Goal: Task Accomplishment & Management: Manage account settings

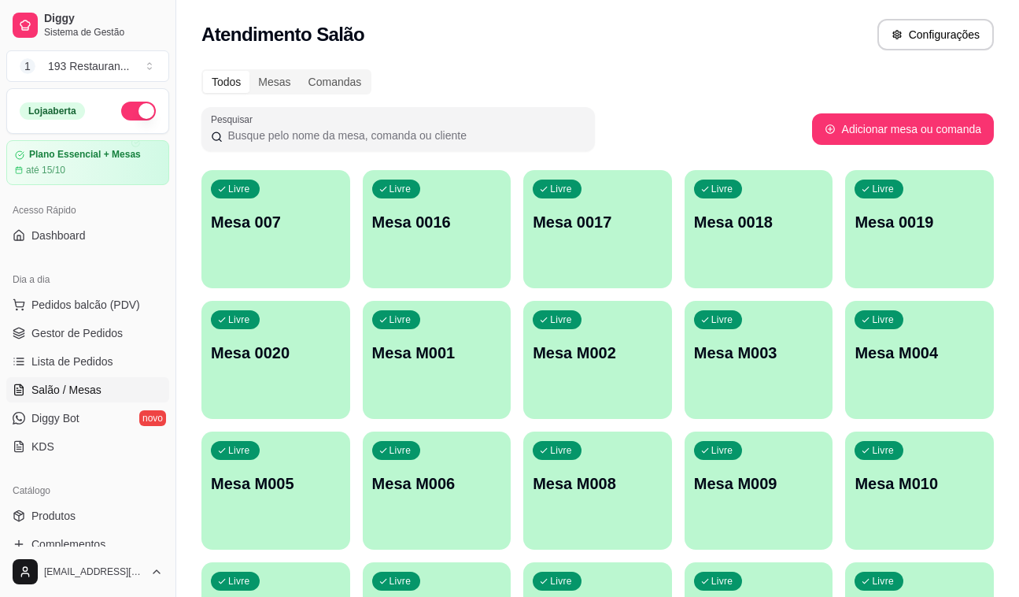
scroll to position [142, 0]
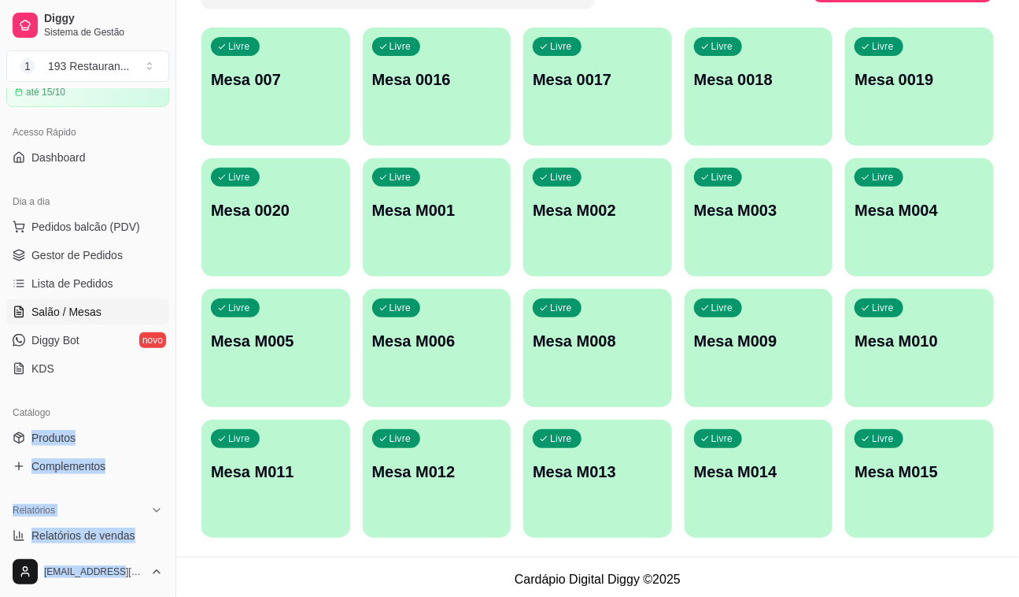
drag, startPoint x: 91, startPoint y: 518, endPoint x: 104, endPoint y: 546, distance: 31.3
click at [104, 546] on div "Diggy Sistema de Gestão 1 193 Restauran ... Loja aberta Plano Essencial + Mesas…" at bounding box center [87, 298] width 175 height 597
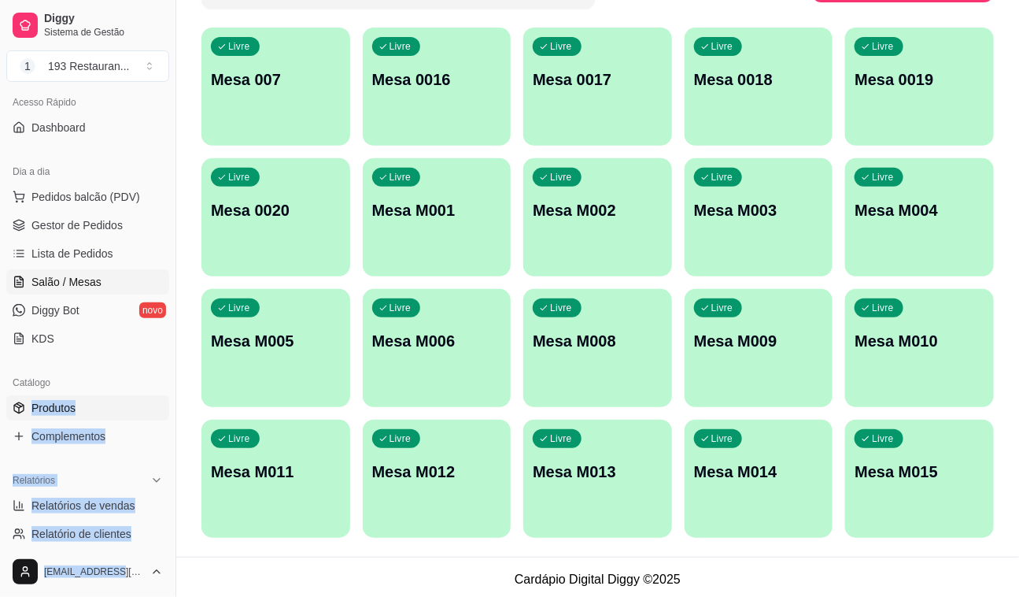
click at [118, 415] on link "Produtos" at bounding box center [87, 407] width 163 height 25
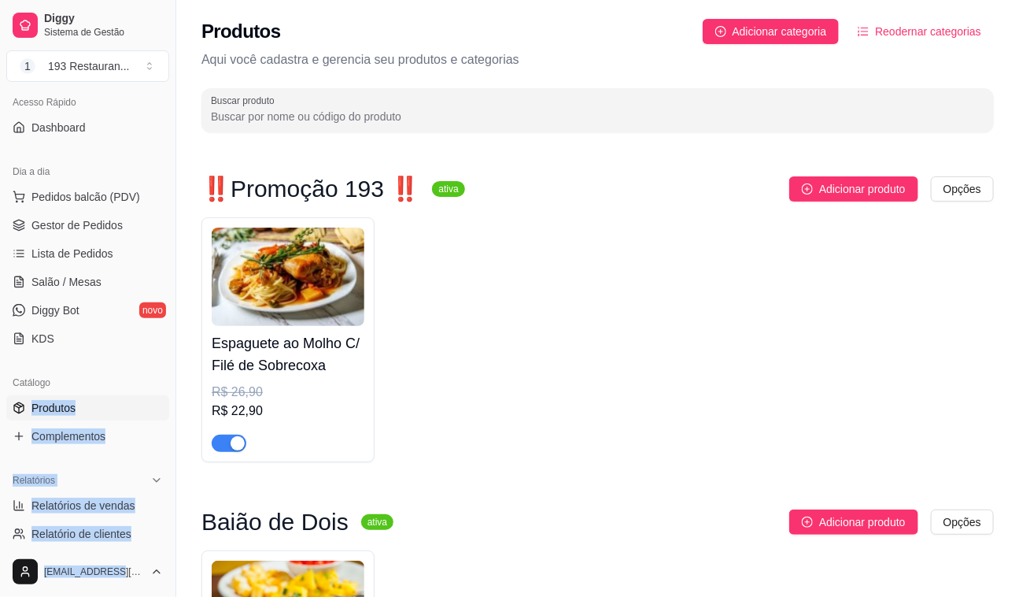
click at [119, 401] on link "Produtos" at bounding box center [87, 407] width 163 height 25
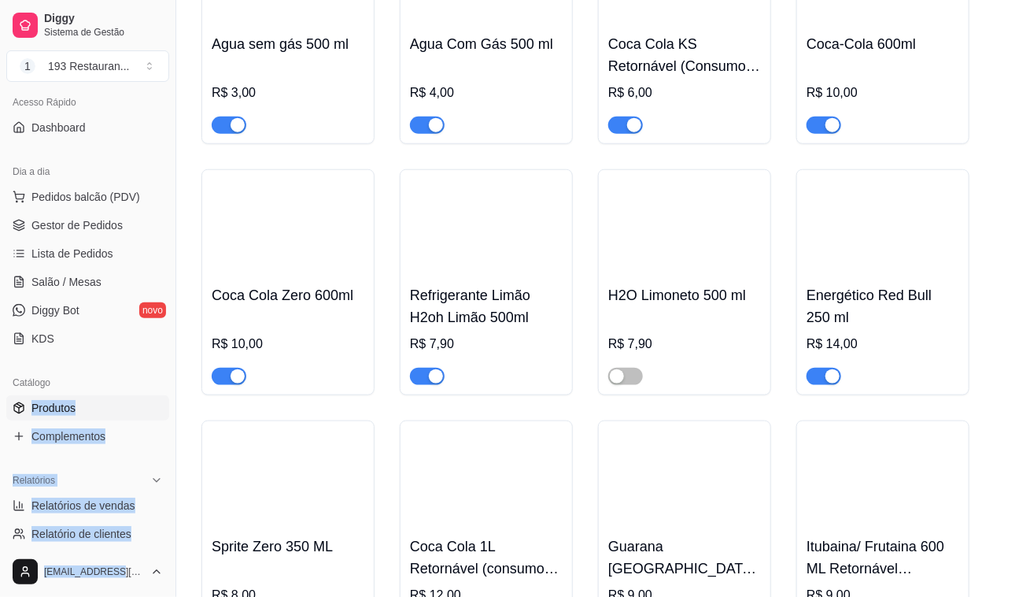
scroll to position [7297, 0]
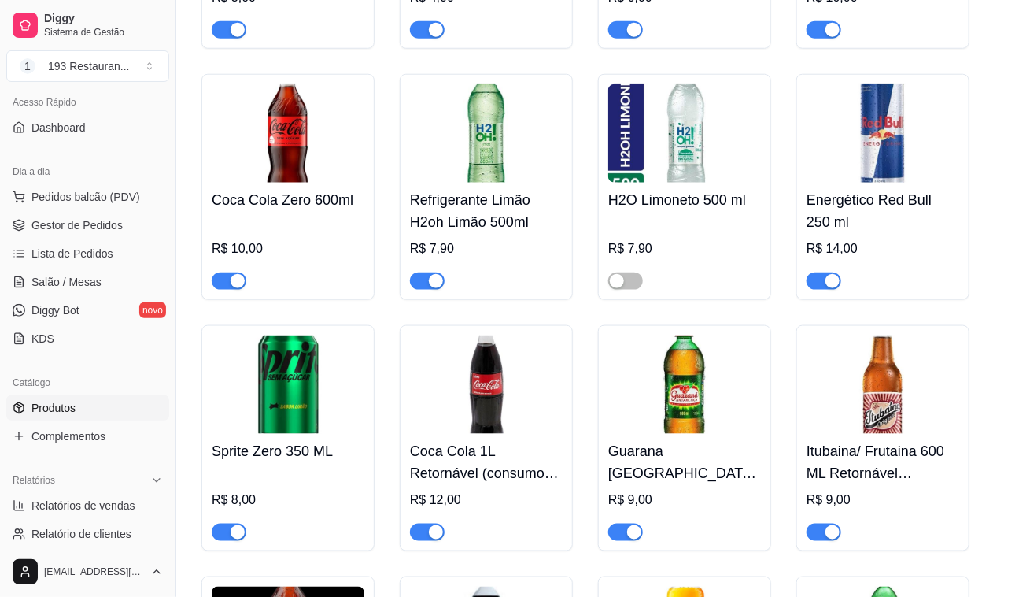
click at [441, 522] on div at bounding box center [427, 531] width 35 height 19
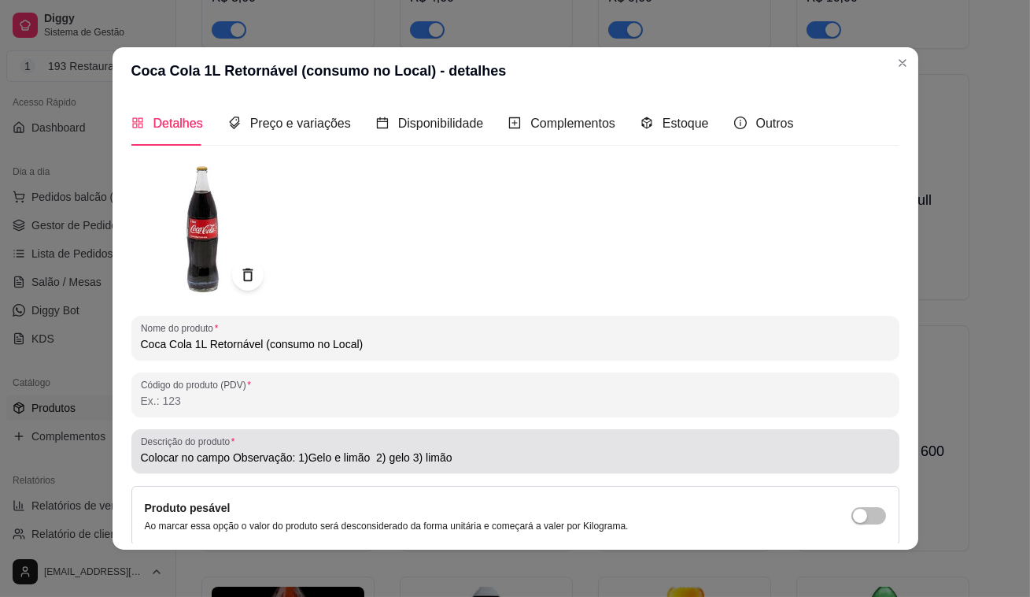
click at [784, 467] on div "Descrição do produto Colocar no campo Observação: 1)Gelo e limão 2) gelo 3) lim…" at bounding box center [515, 451] width 768 height 44
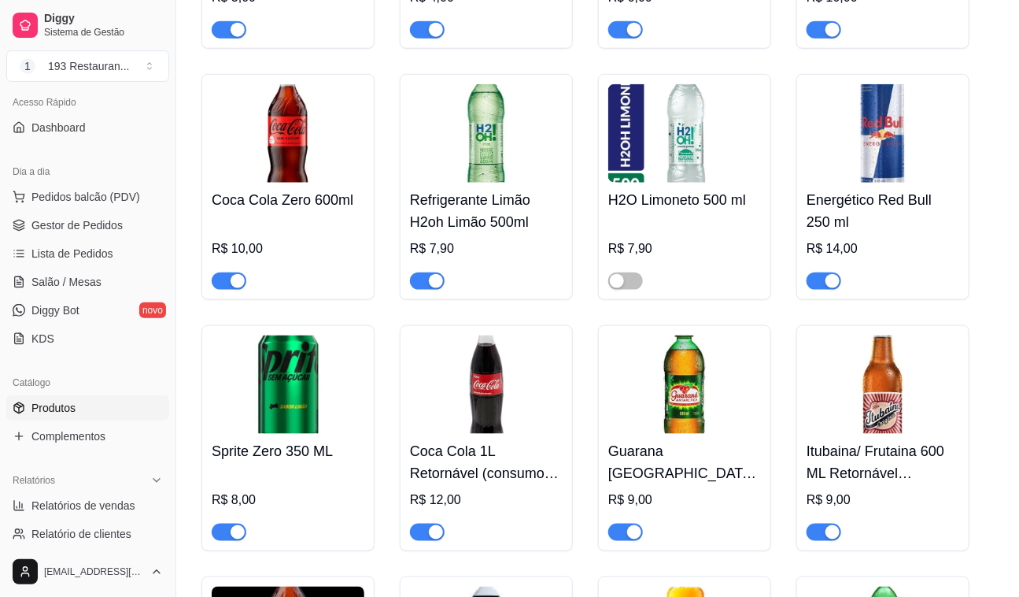
click at [434, 525] on div "button" at bounding box center [436, 532] width 14 height 14
click at [83, 283] on span "Salão / Mesas" at bounding box center [66, 282] width 70 height 16
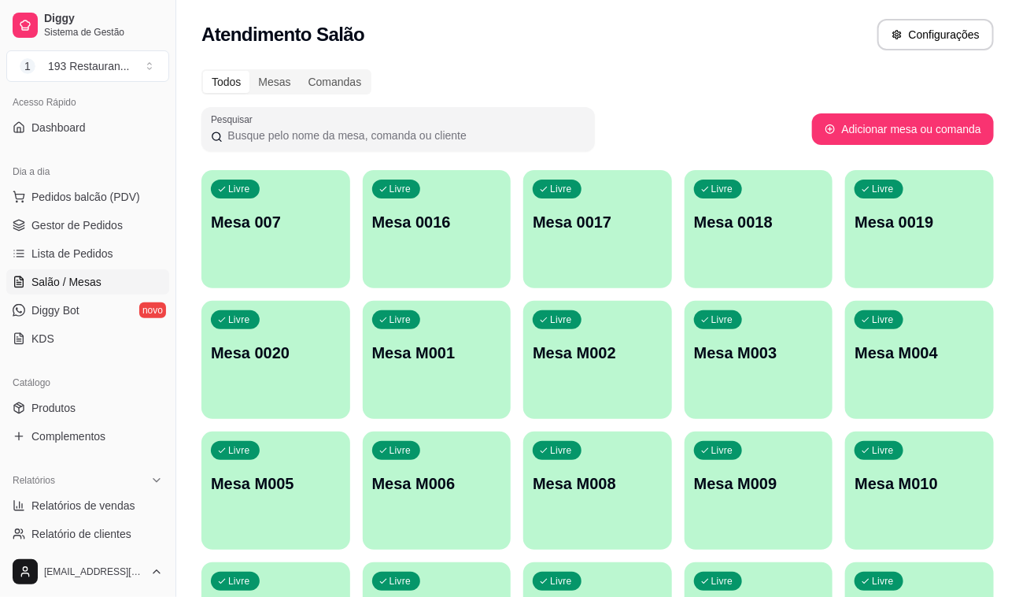
click at [422, 349] on p "Mesa M001" at bounding box center [437, 353] width 130 height 22
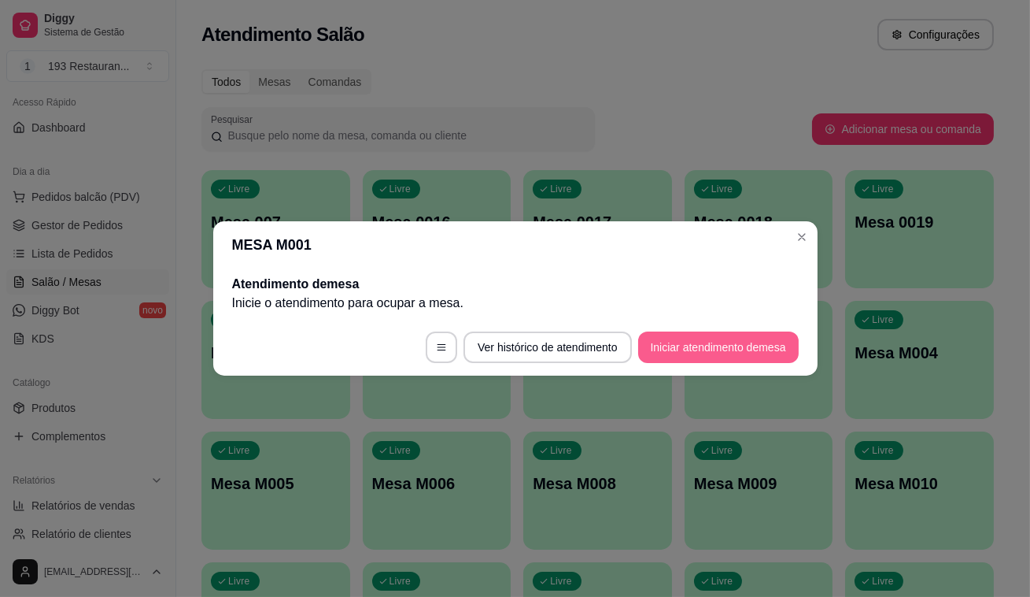
click at [778, 334] on button "Iniciar atendimento de mesa" at bounding box center [718, 346] width 161 height 31
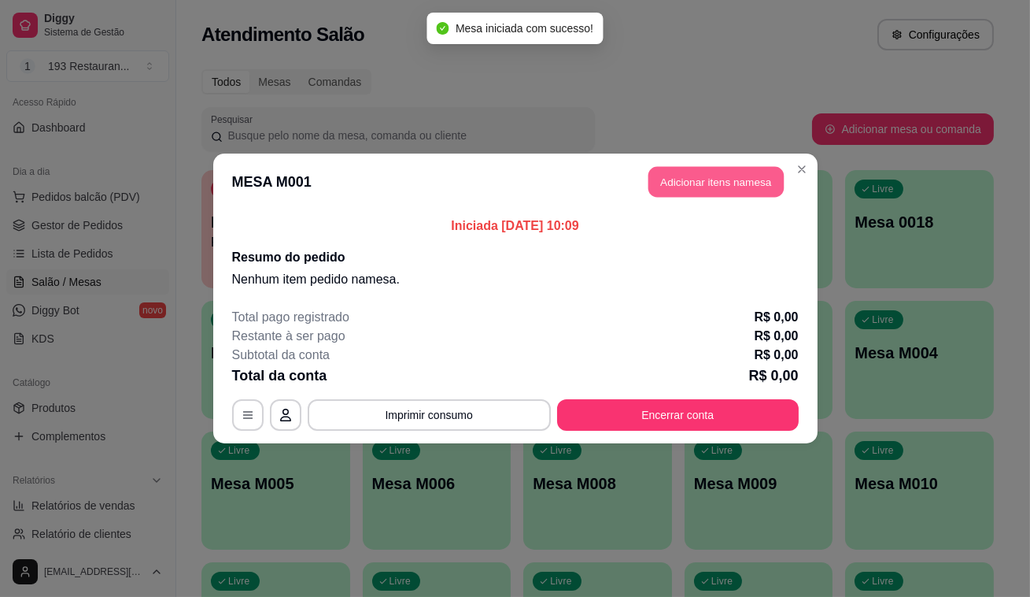
click at [721, 193] on button "Adicionar itens na mesa" at bounding box center [715, 182] width 135 height 31
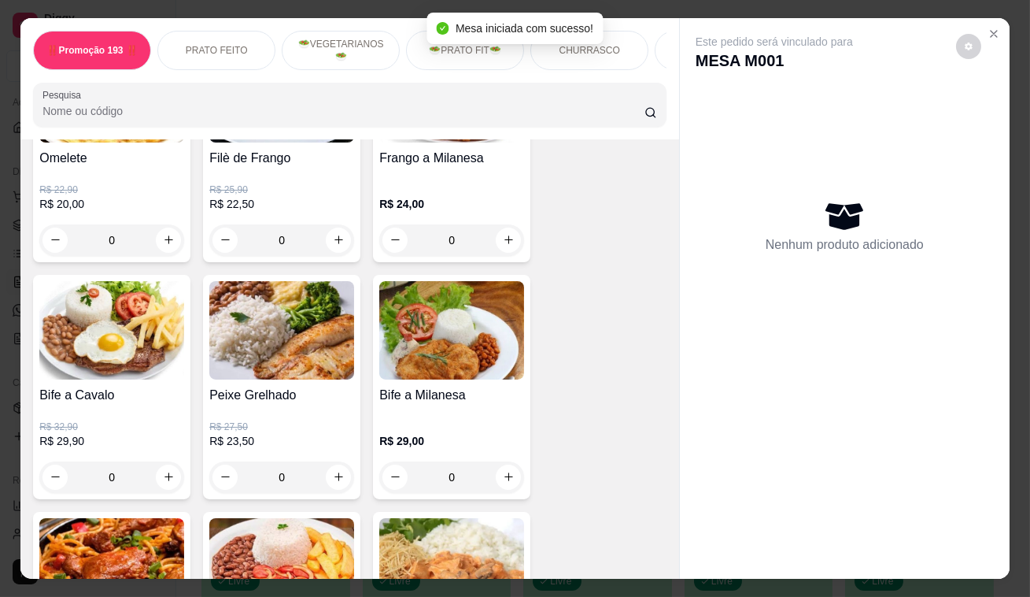
scroll to position [501, 0]
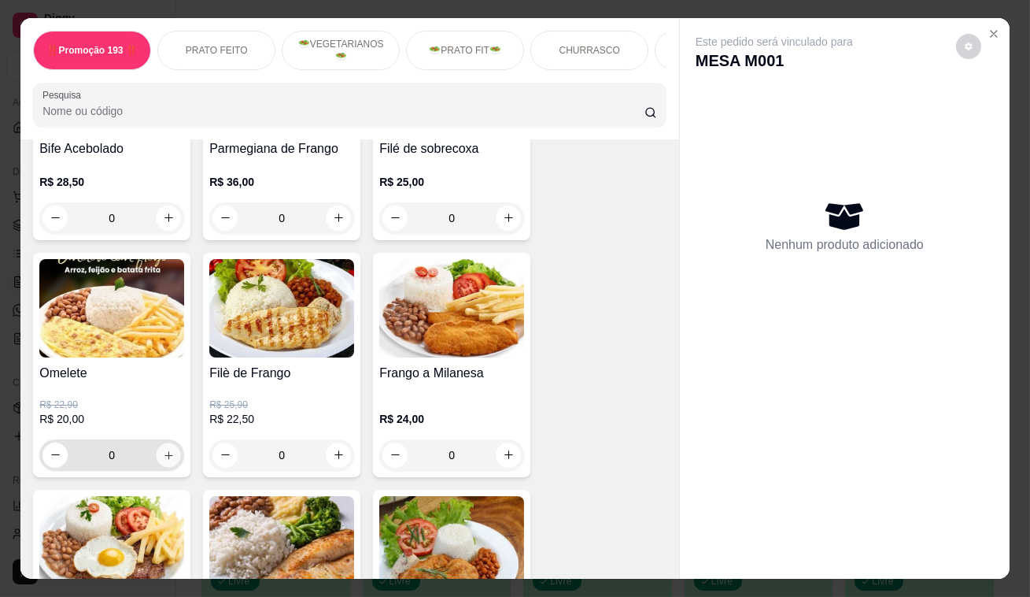
click at [163, 460] on icon "increase-product-quantity" at bounding box center [169, 455] width 12 height 12
type input "1"
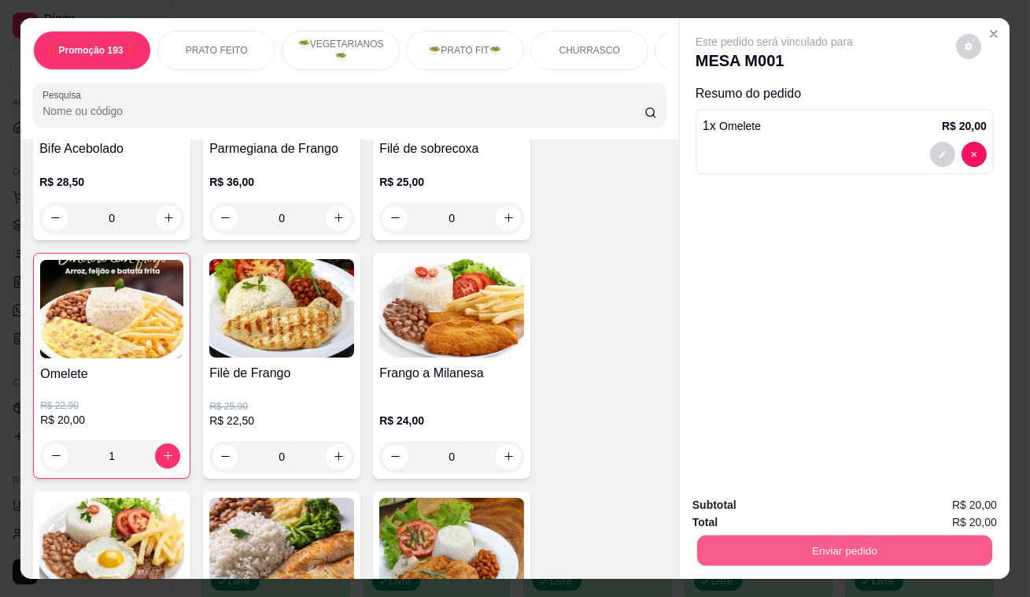
click at [845, 541] on button "Enviar pedido" at bounding box center [844, 550] width 295 height 31
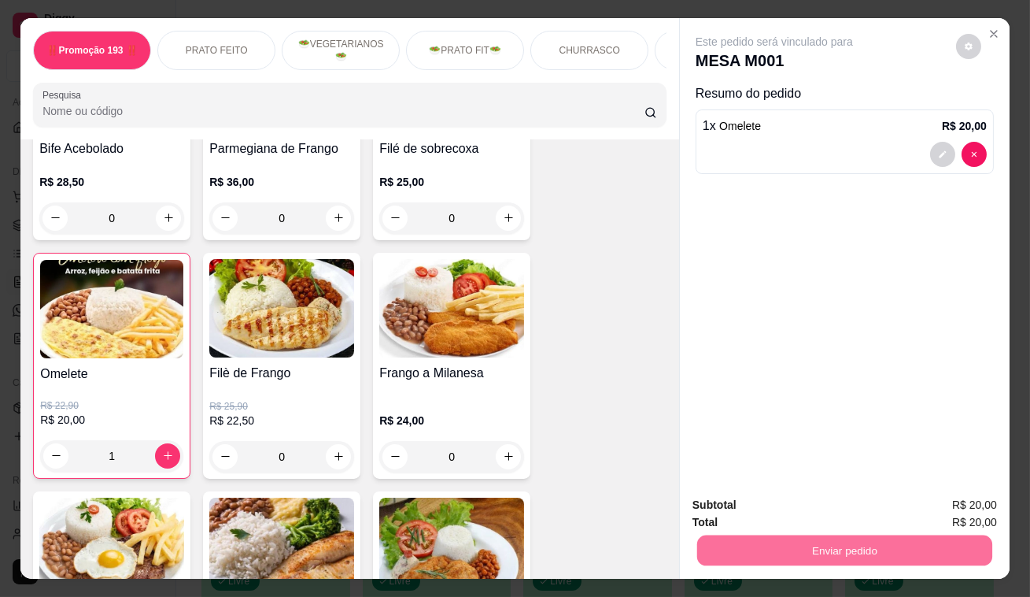
click at [942, 500] on button "Enviar pedido" at bounding box center [957, 506] width 87 height 29
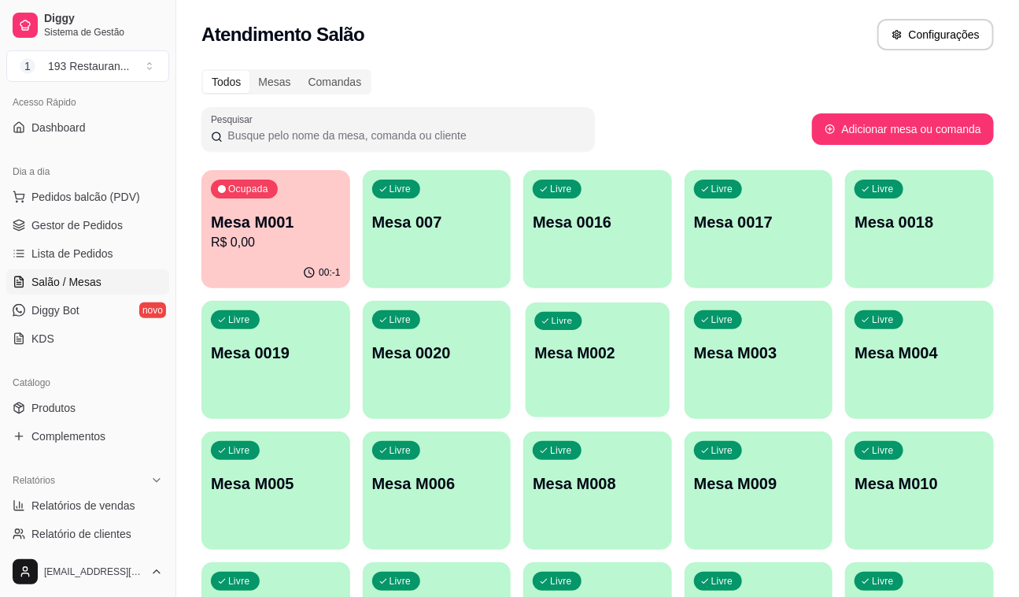
click at [651, 325] on div "Livre Mesa M002" at bounding box center [598, 350] width 144 height 96
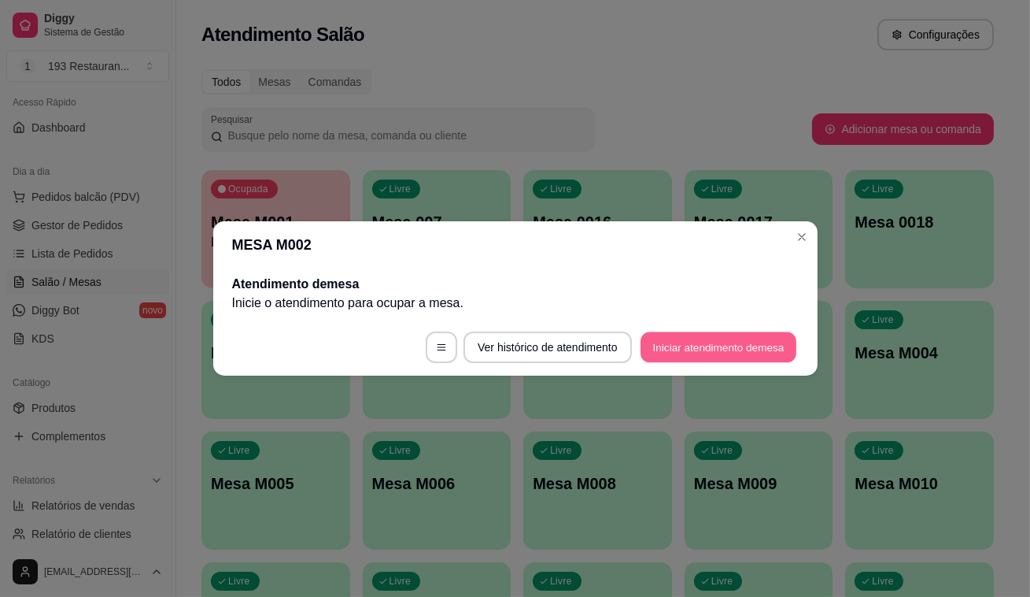
click at [759, 332] on button "Iniciar atendimento de mesa" at bounding box center [719, 347] width 156 height 31
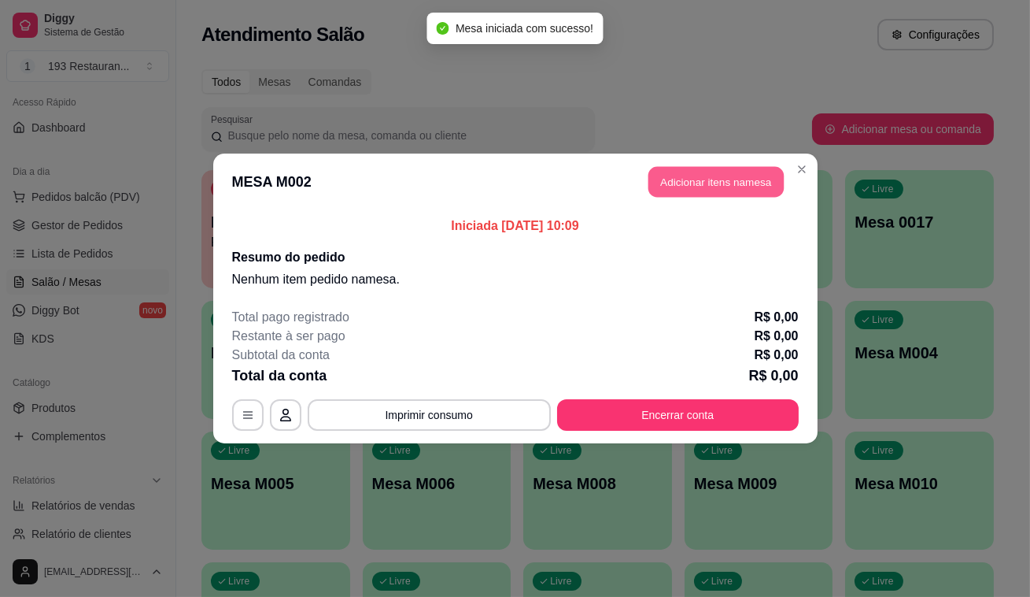
click at [699, 196] on button "Adicionar itens na mesa" at bounding box center [715, 182] width 135 height 31
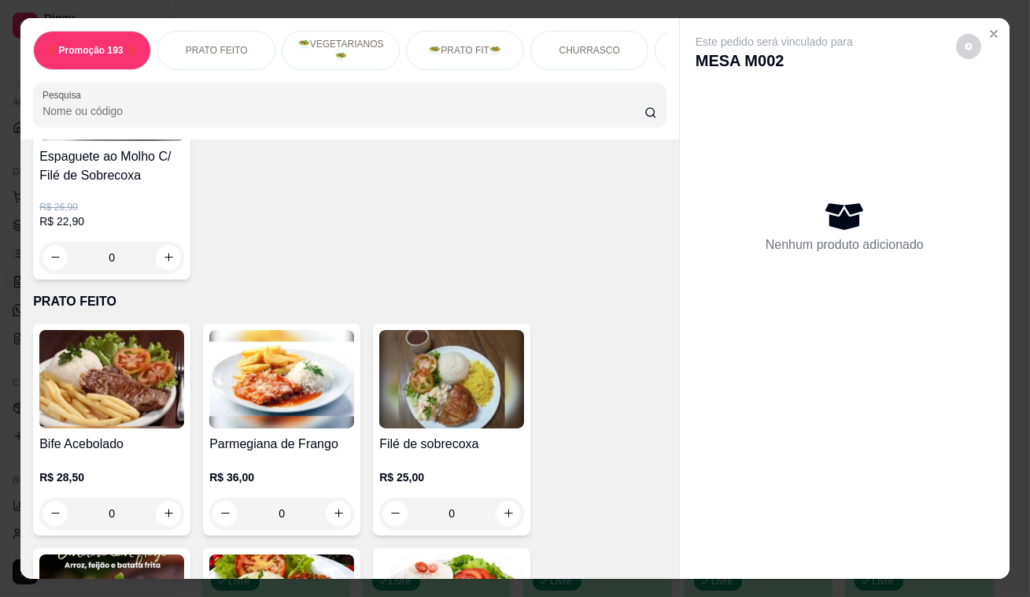
scroll to position [286, 0]
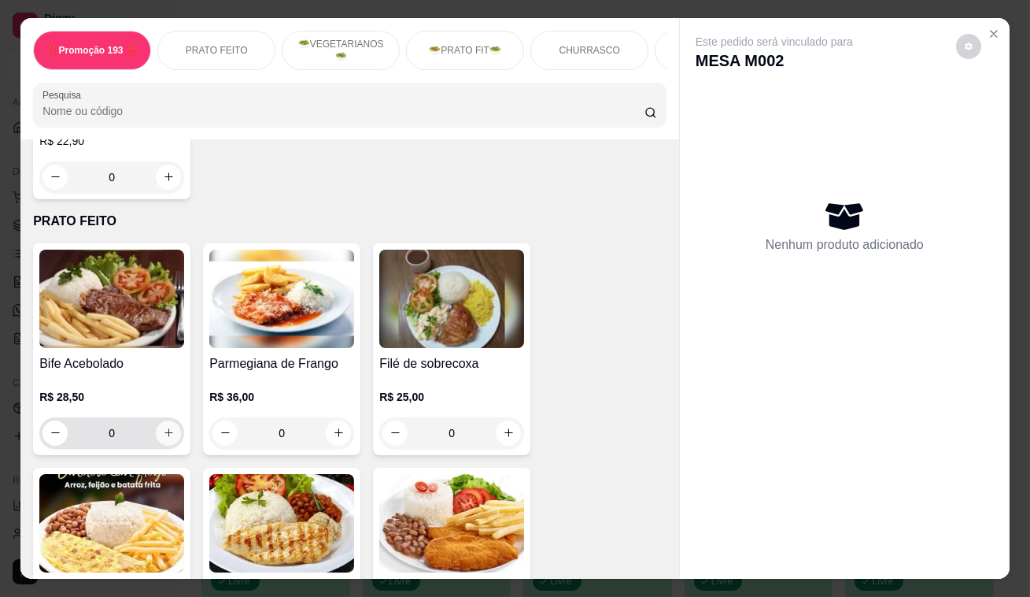
click at [163, 436] on icon "increase-product-quantity" at bounding box center [169, 433] width 12 height 12
type input "1"
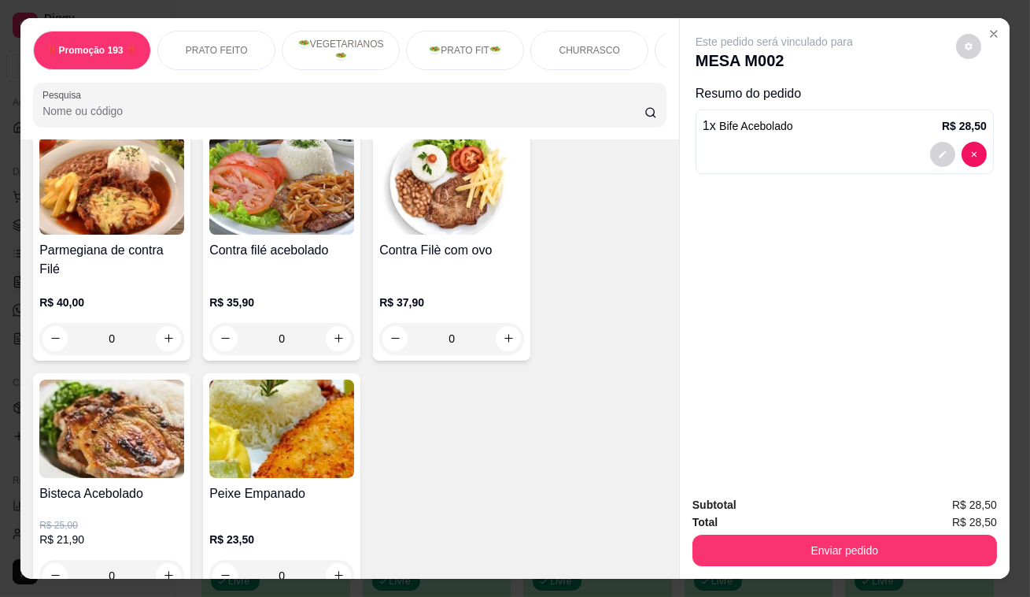
scroll to position [1359, 0]
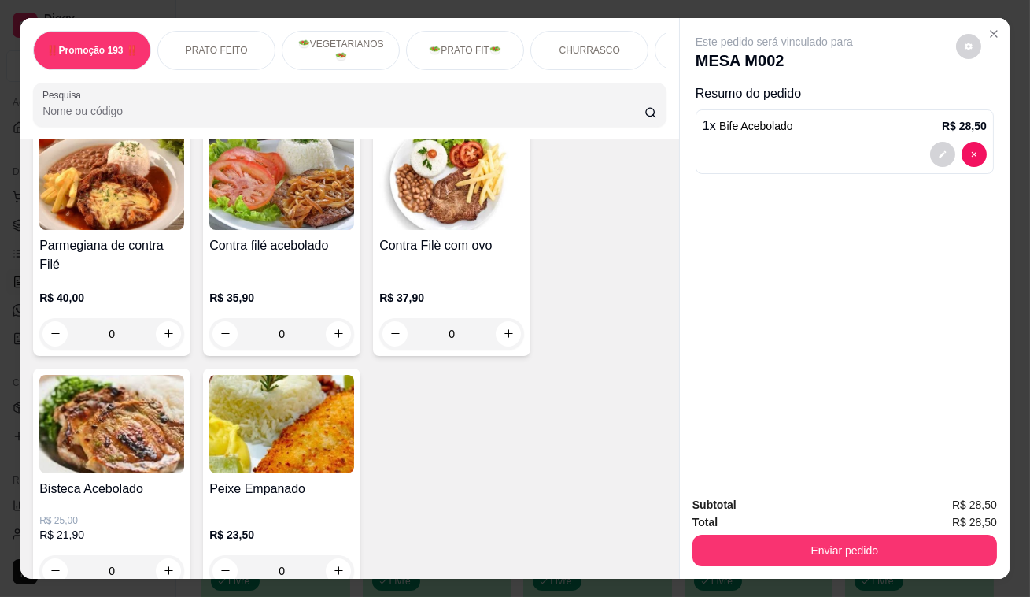
drag, startPoint x: 0, startPoint y: 196, endPoint x: 416, endPoint y: 353, distance: 444.8
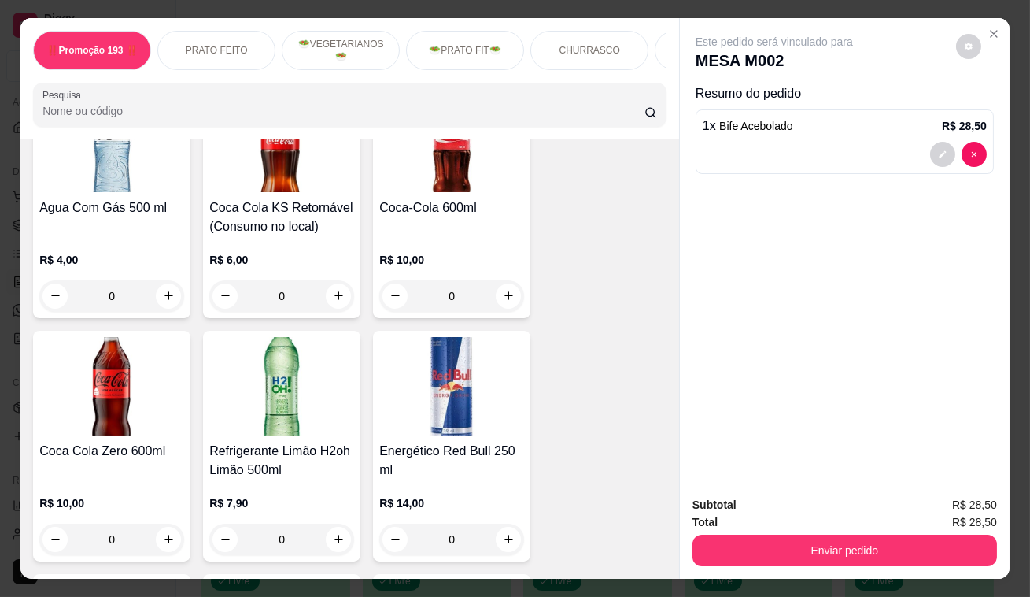
scroll to position [6081, 0]
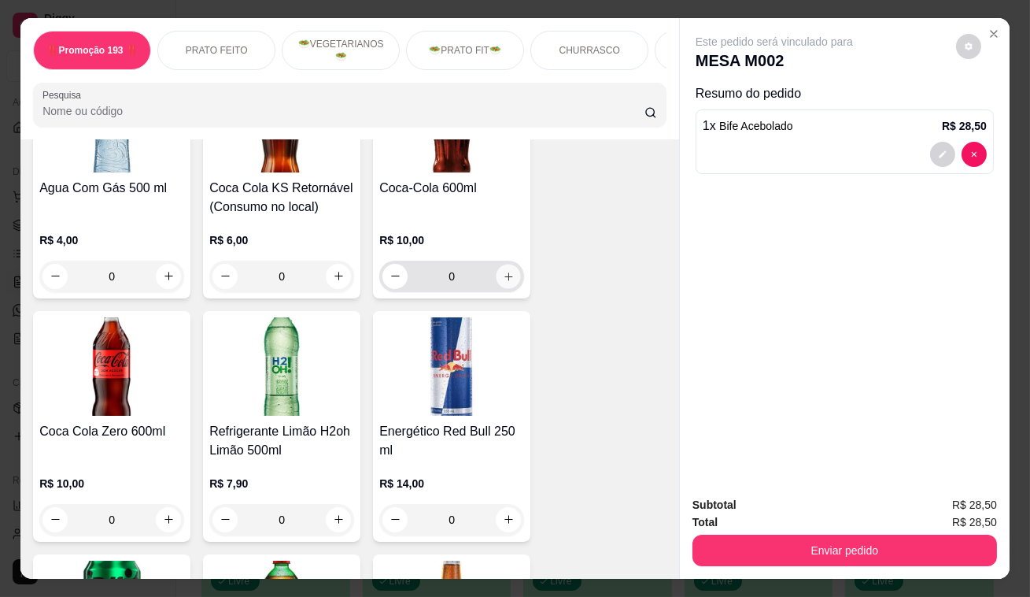
click at [512, 264] on button "increase-product-quantity" at bounding box center [509, 276] width 24 height 24
type input "1"
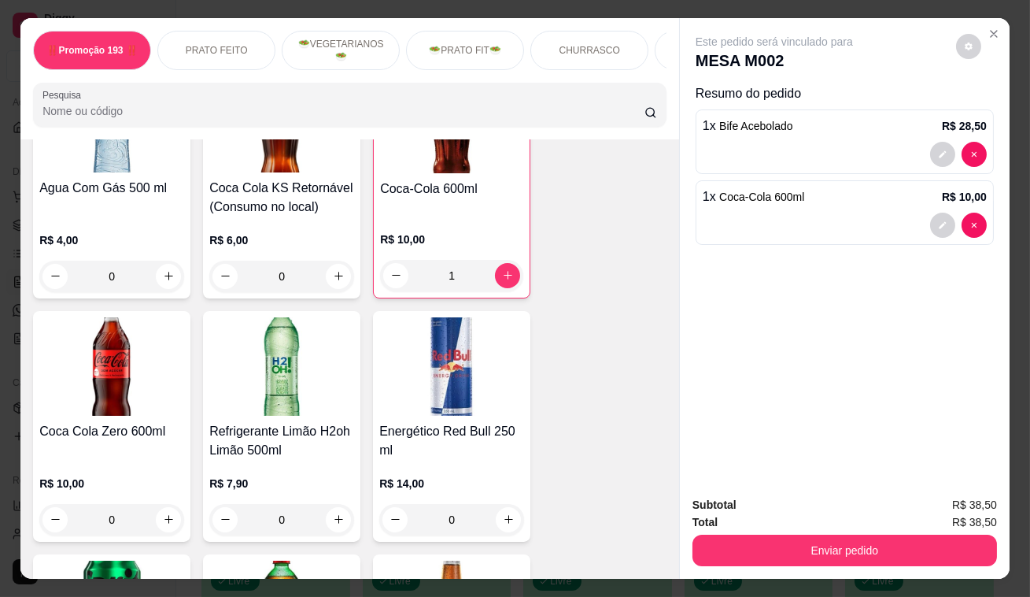
click at [834, 519] on div "Total R$ 38,50" at bounding box center [845, 521] width 305 height 17
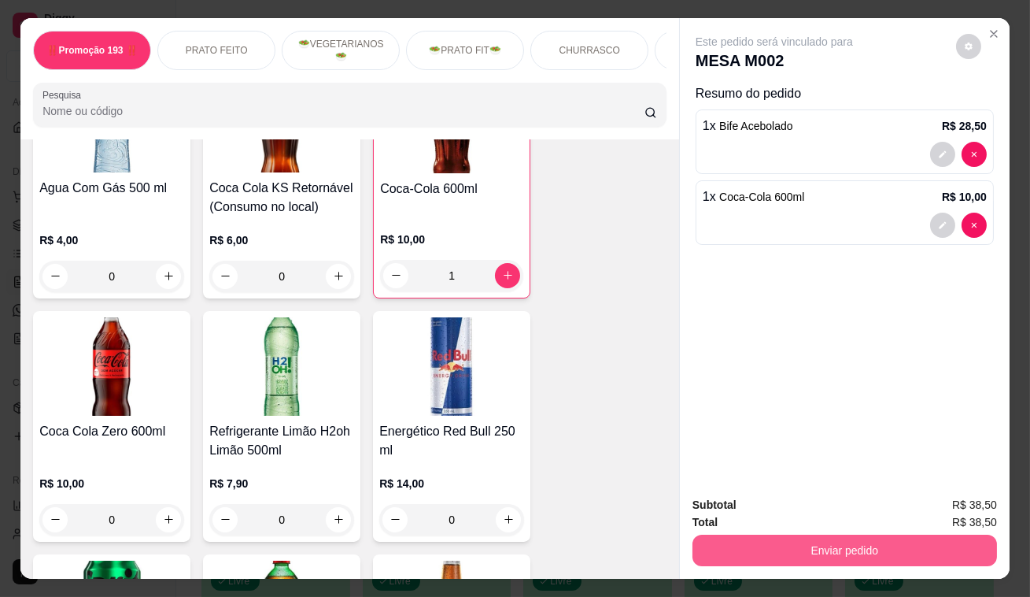
click at [833, 541] on button "Enviar pedido" at bounding box center [845, 549] width 305 height 31
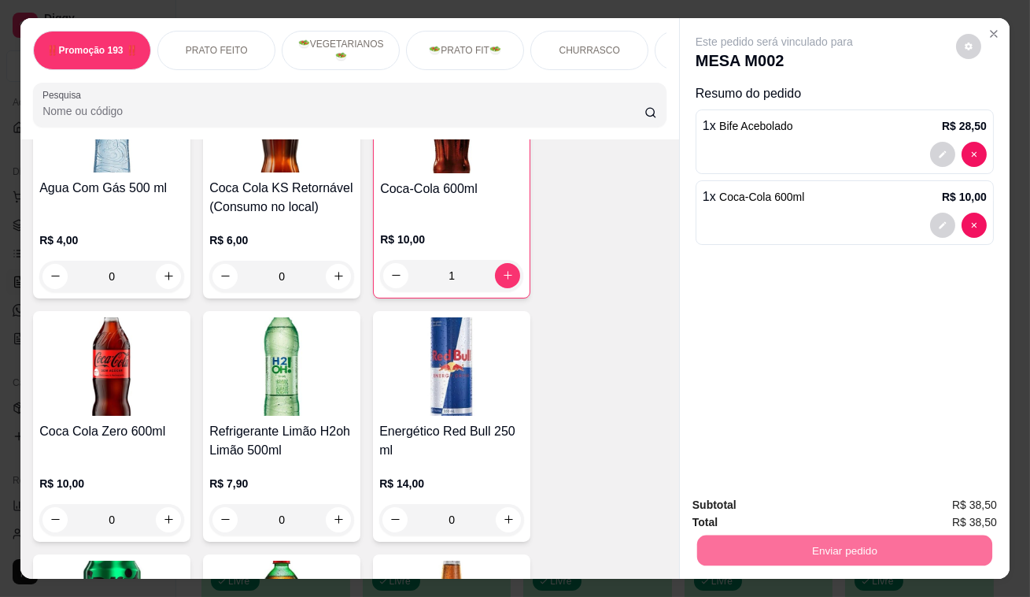
click at [959, 496] on button "Enviar pedido" at bounding box center [957, 506] width 87 height 29
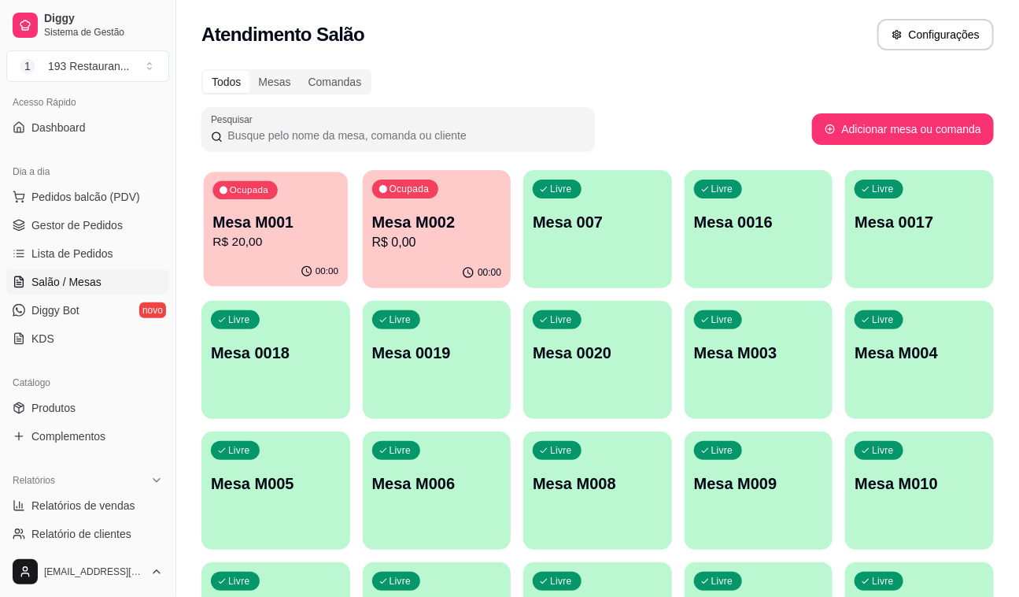
click at [286, 260] on div "00:00" at bounding box center [276, 272] width 144 height 30
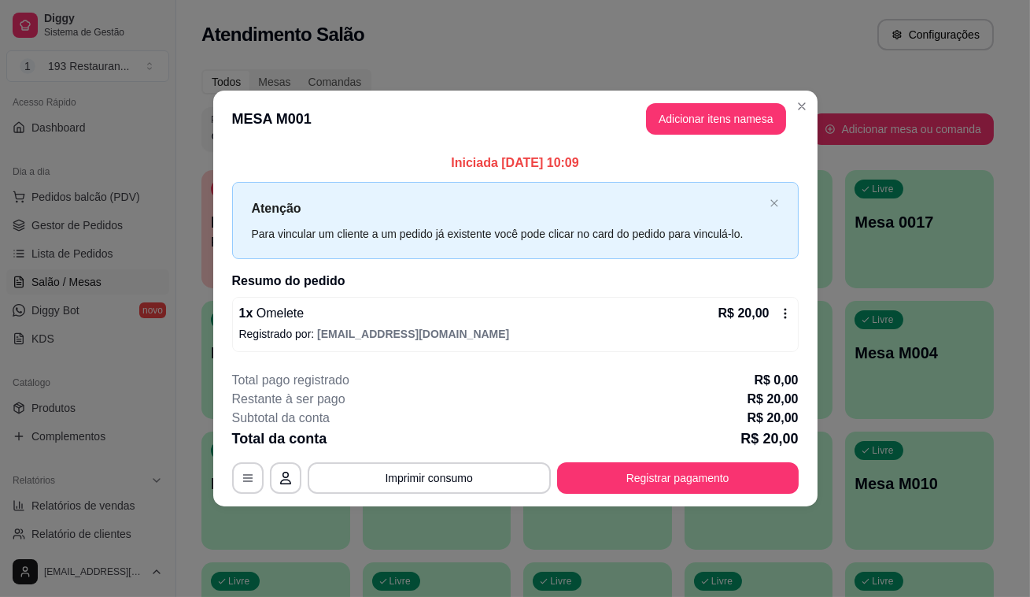
drag, startPoint x: 702, startPoint y: 150, endPoint x: 712, endPoint y: 134, distance: 18.8
click at [708, 139] on section "**********" at bounding box center [515, 298] width 604 height 415
click at [715, 129] on button "Adicionar itens na mesa" at bounding box center [715, 119] width 135 height 31
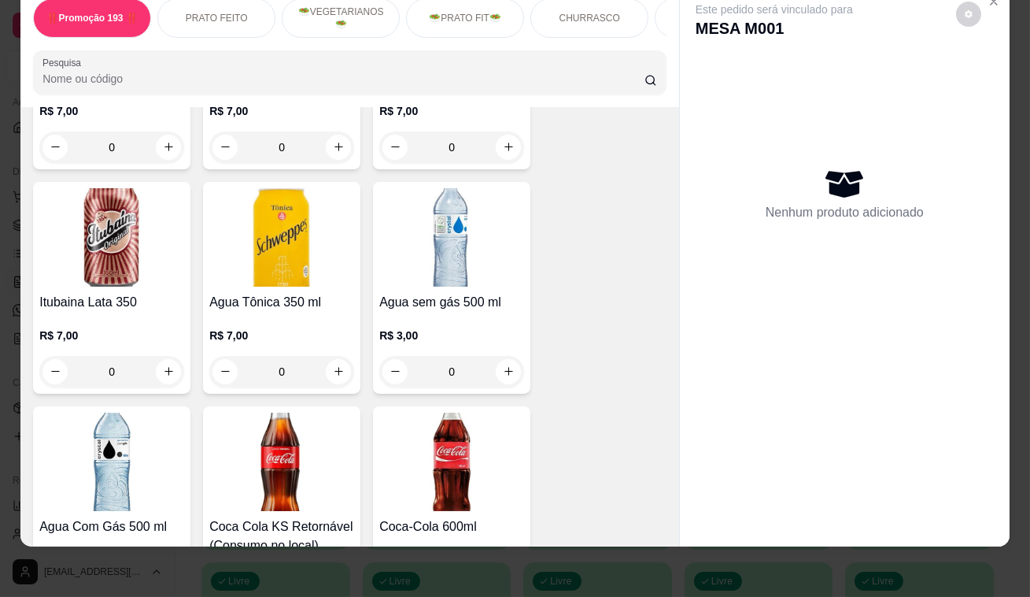
scroll to position [5866, 0]
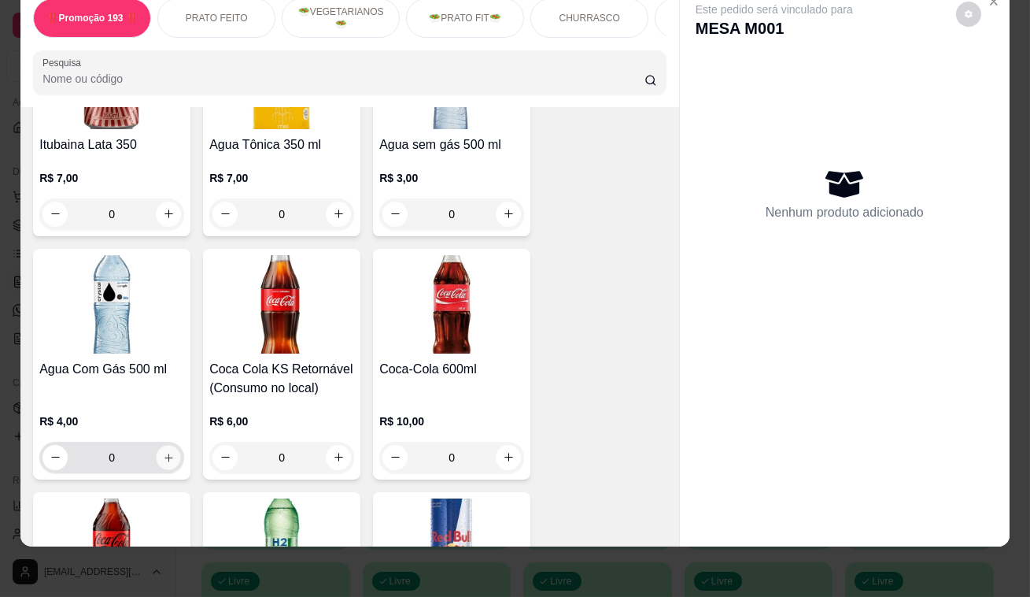
click at [163, 451] on icon "increase-product-quantity" at bounding box center [169, 457] width 12 height 12
type input "1"
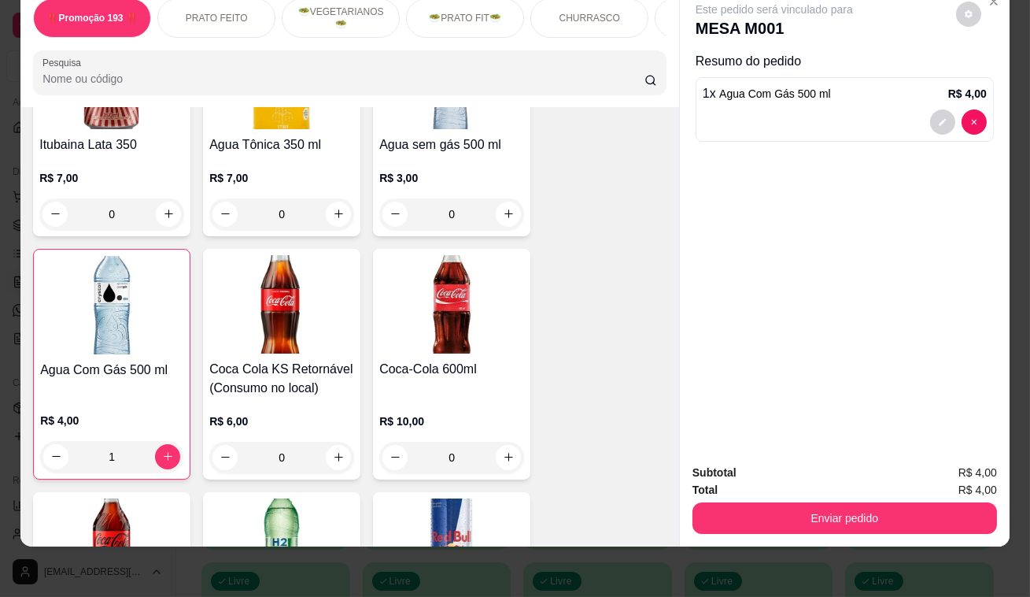
click at [718, 484] on div "Total R$ 4,00" at bounding box center [845, 489] width 305 height 17
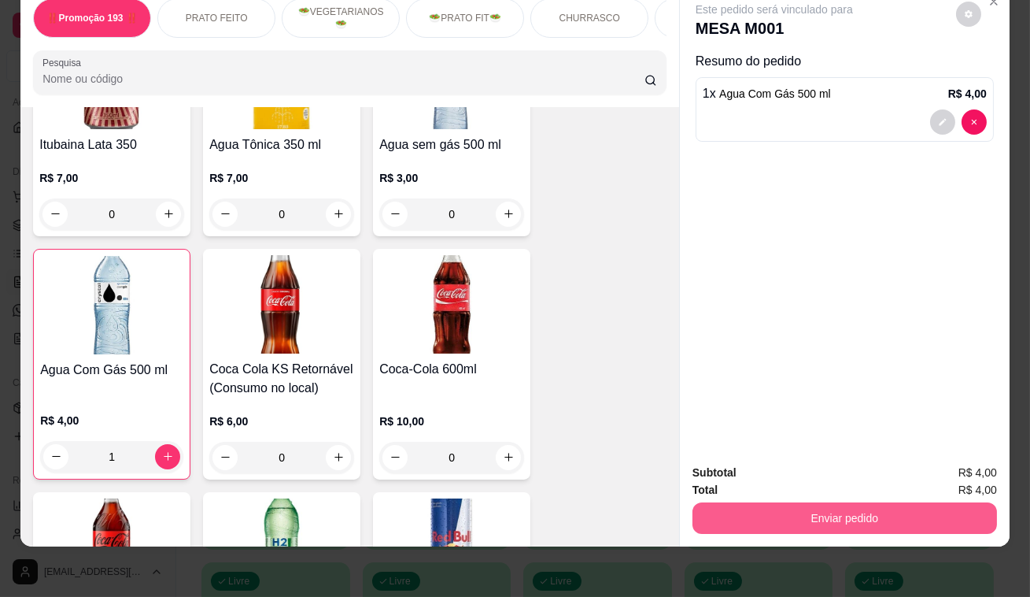
click at [721, 502] on button "Enviar pedido" at bounding box center [845, 517] width 305 height 31
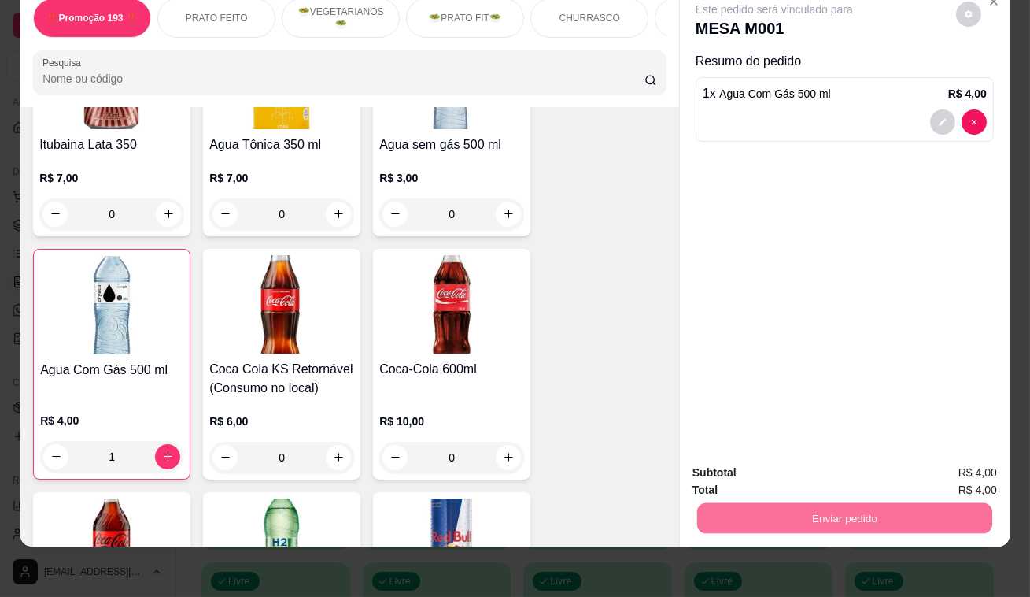
click at [944, 461] on button "Enviar pedido" at bounding box center [956, 469] width 89 height 30
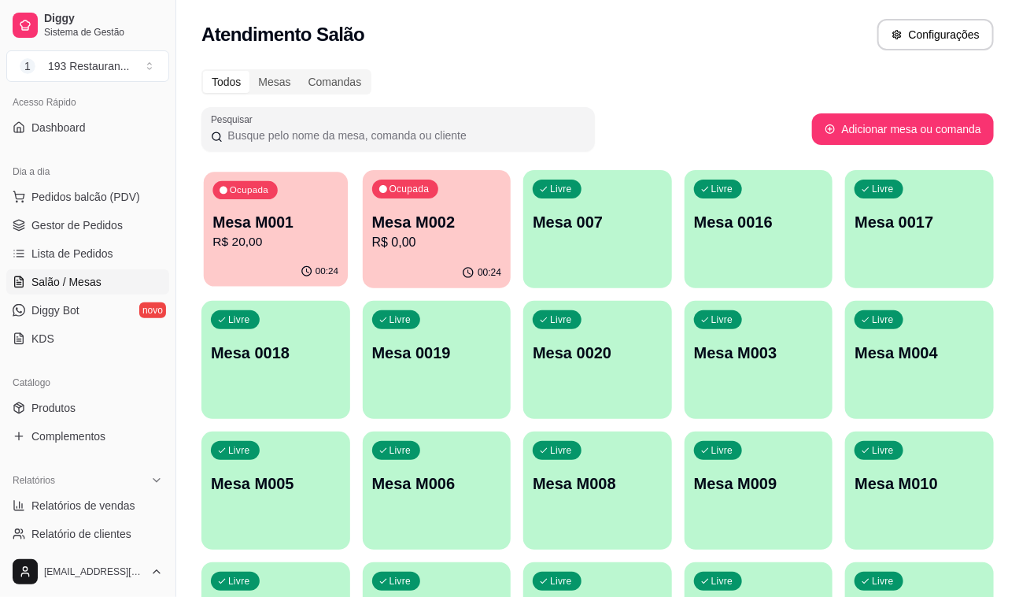
click at [290, 234] on p "R$ 20,00" at bounding box center [275, 242] width 126 height 18
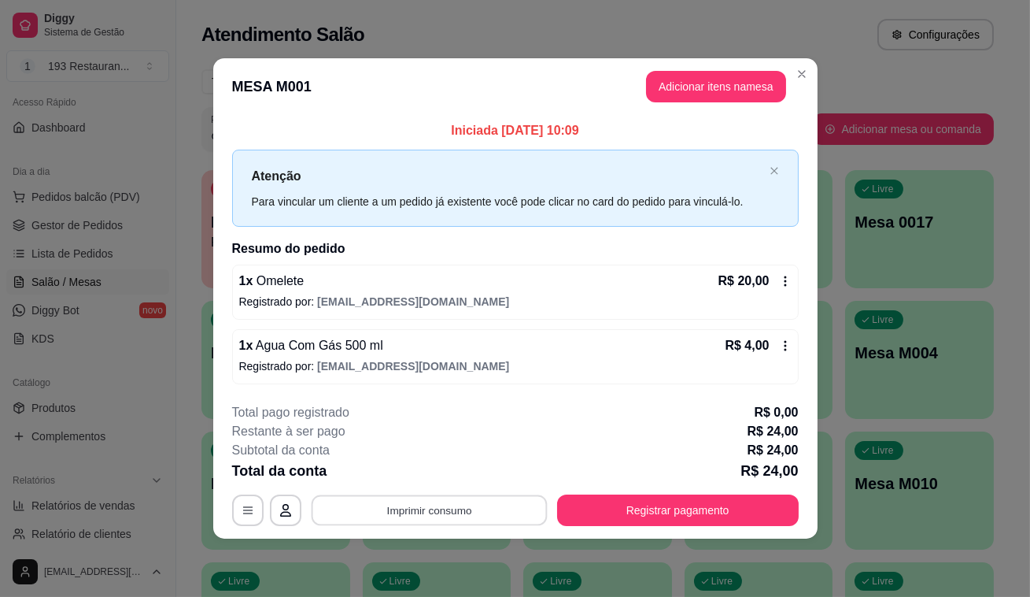
click at [450, 501] on button "Imprimir consumo" at bounding box center [429, 509] width 236 height 31
click at [456, 494] on button "Imprimir consumo" at bounding box center [429, 509] width 236 height 31
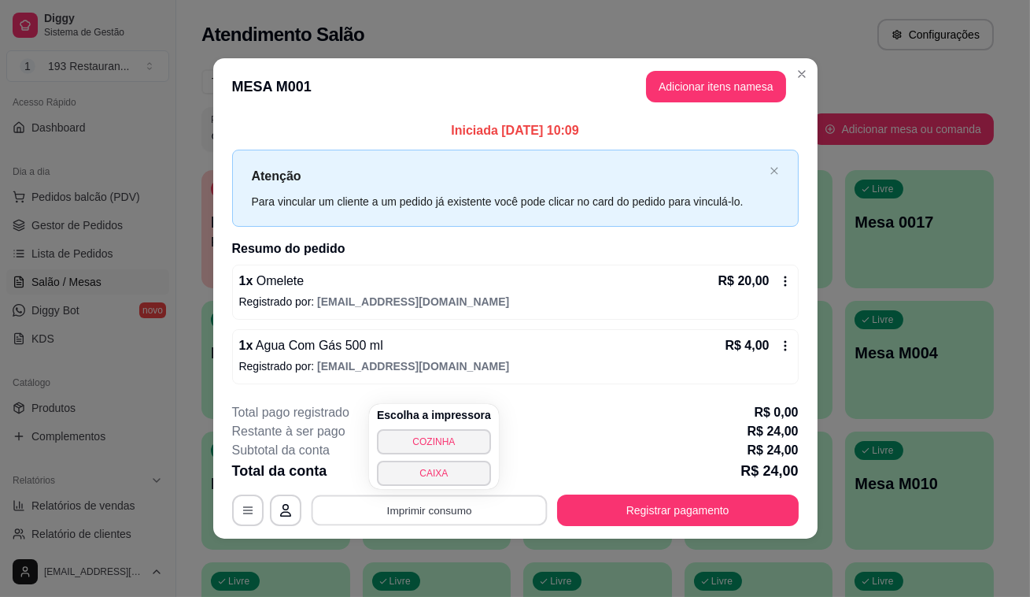
click at [456, 494] on button "Imprimir consumo" at bounding box center [429, 509] width 236 height 31
click at [464, 479] on button "CAIXA" at bounding box center [434, 472] width 114 height 25
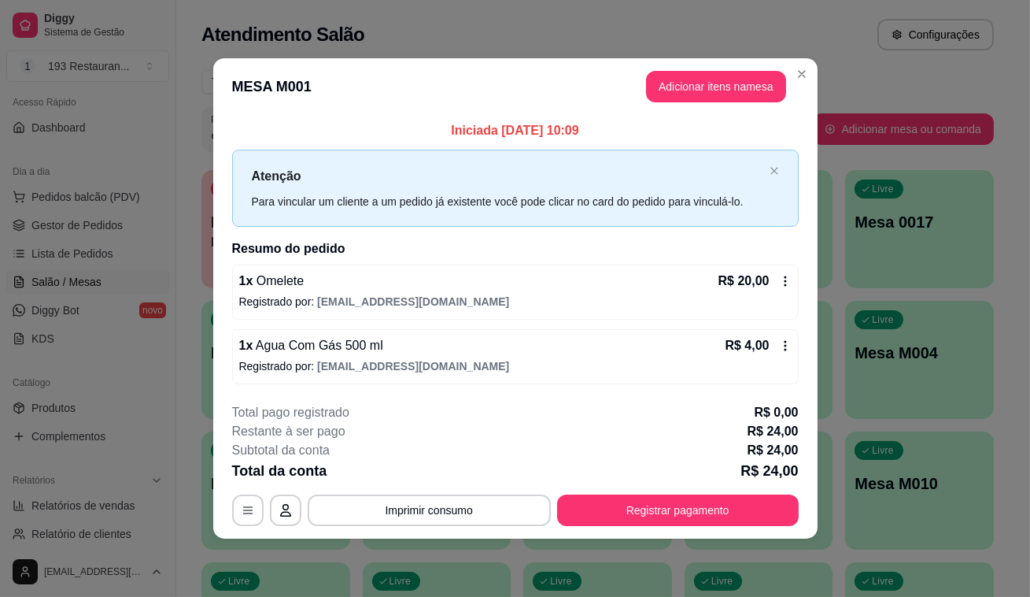
drag, startPoint x: 456, startPoint y: 478, endPoint x: 800, endPoint y: 489, distance: 344.1
click at [800, 489] on footer "**********" at bounding box center [515, 464] width 604 height 148
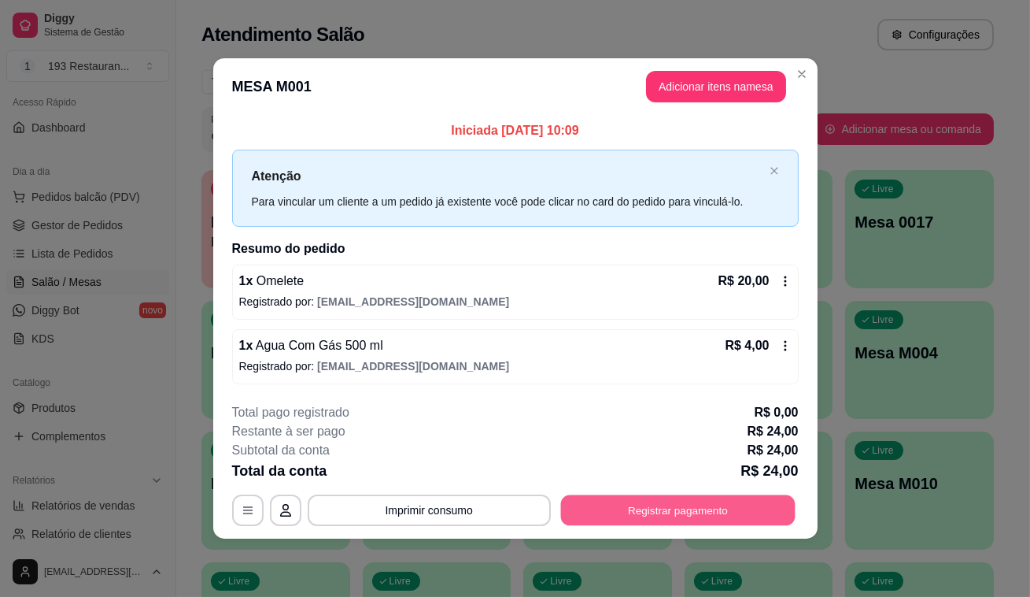
click at [784, 514] on button "Registrar pagamento" at bounding box center [677, 509] width 235 height 31
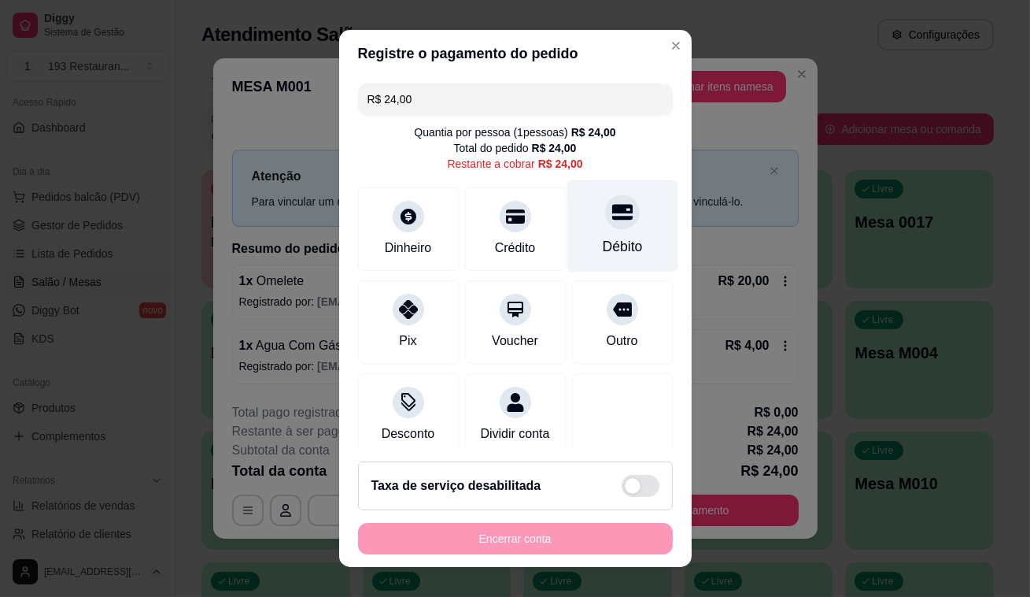
click at [611, 207] on icon at bounding box center [621, 212] width 20 height 16
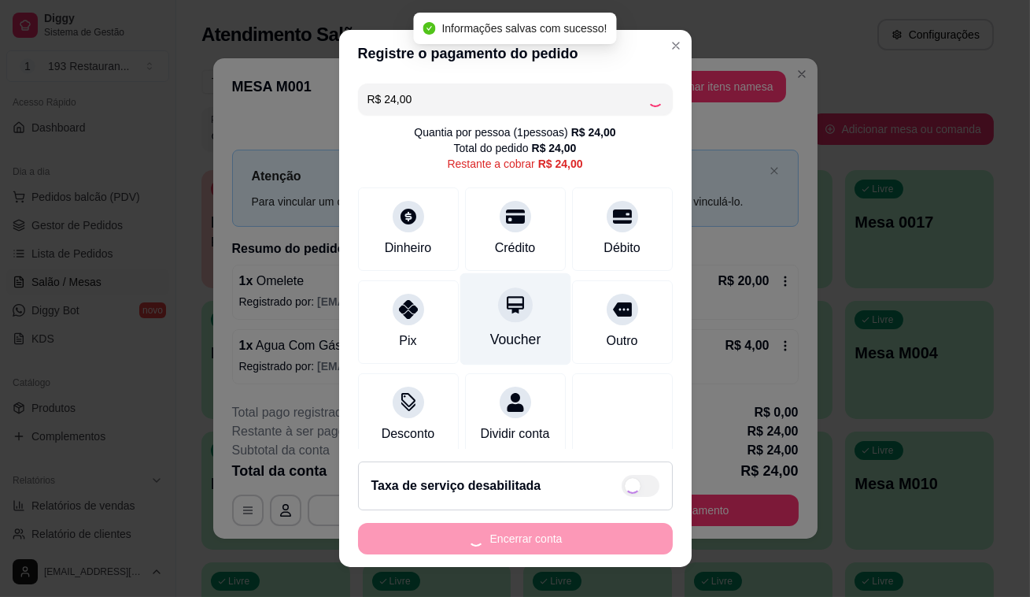
type input "R$ 0,00"
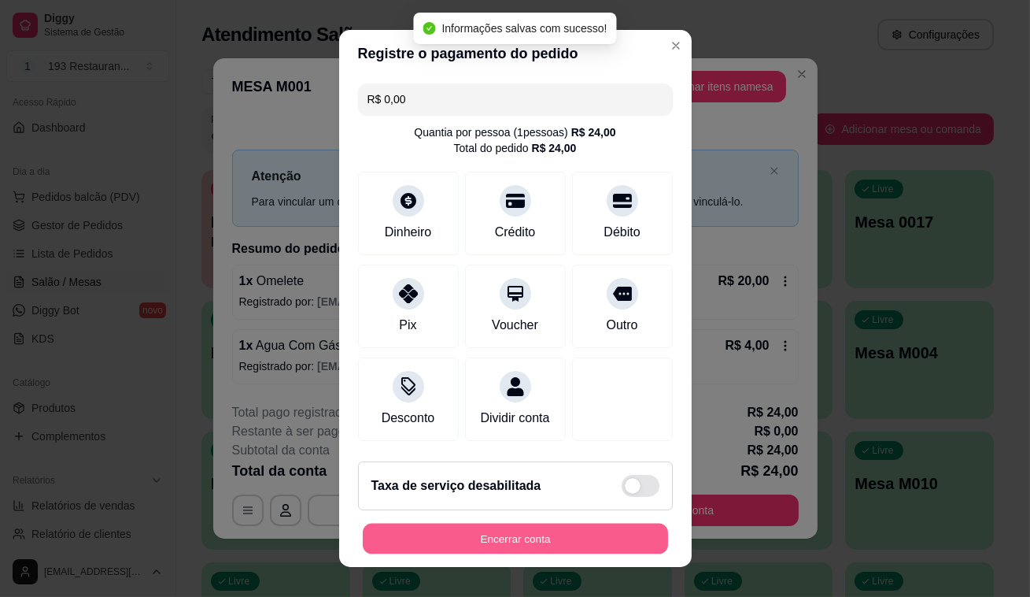
click at [545, 552] on button "Encerrar conta" at bounding box center [515, 538] width 305 height 31
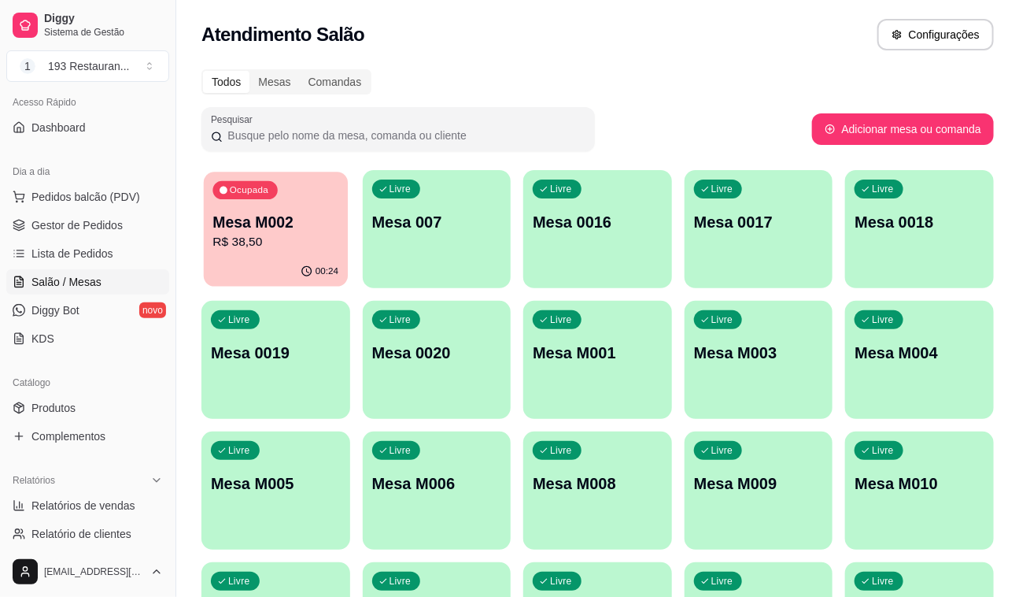
click at [216, 241] on p "R$ 38,50" at bounding box center [275, 242] width 126 height 18
click at [11, 184] on button "Pedidos balcão (PDV)" at bounding box center [87, 196] width 163 height 25
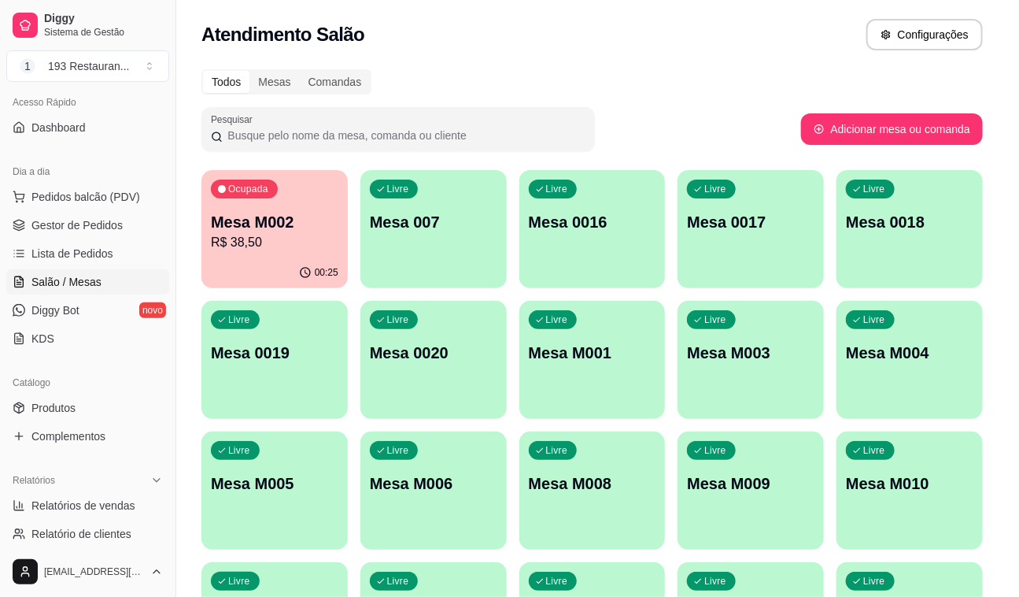
click at [292, 204] on div "Item avulso ‼️Promoção 193 ‼️ Espaguete ao Molho C/ Filé de Sobrecoxa R$ 26,90 …" at bounding box center [343, 359] width 649 height 441
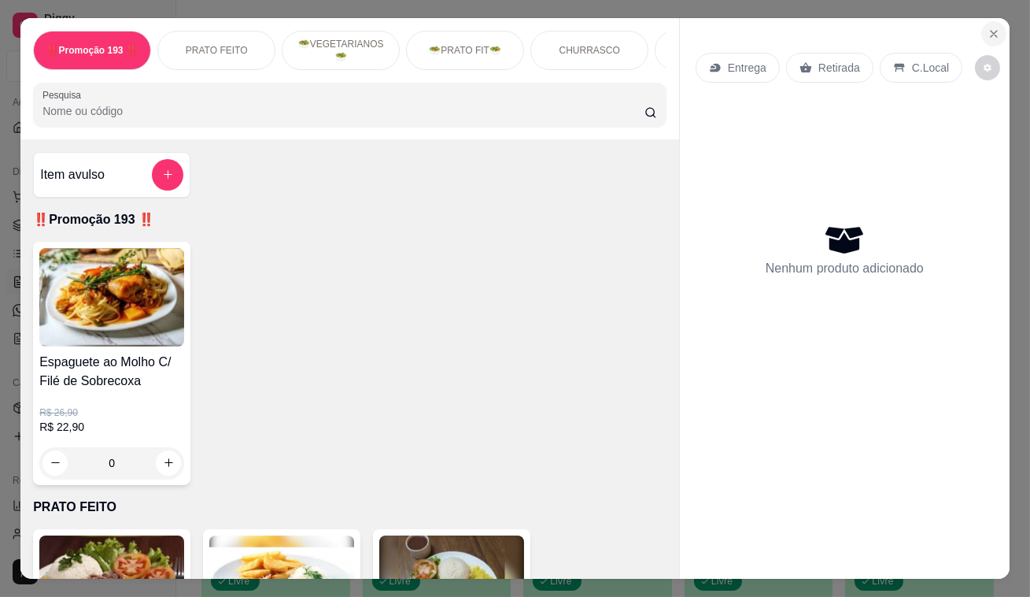
click at [998, 32] on button "Close" at bounding box center [993, 33] width 25 height 25
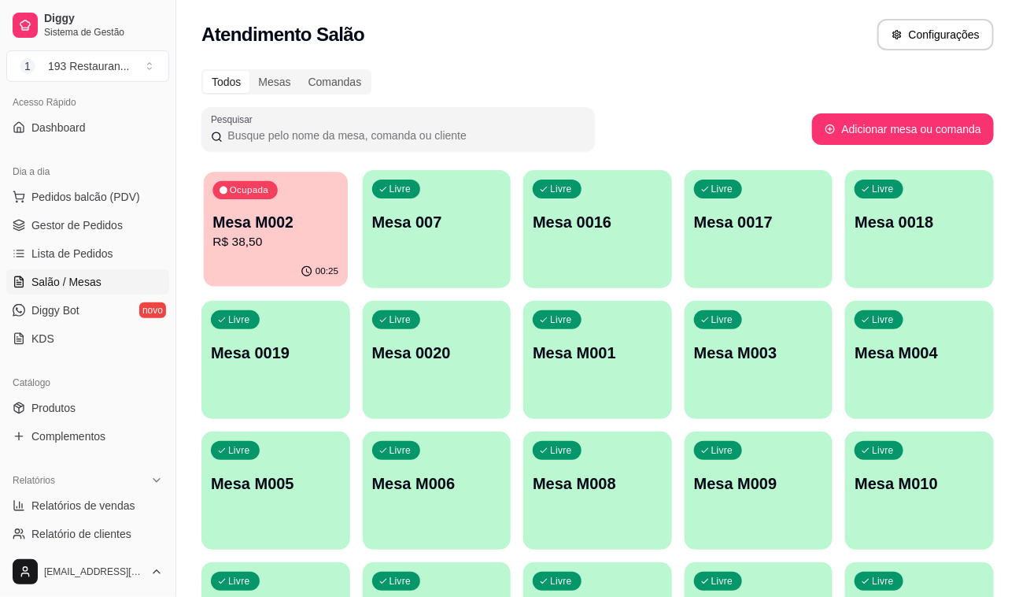
click at [281, 241] on p "R$ 38,50" at bounding box center [275, 242] width 126 height 18
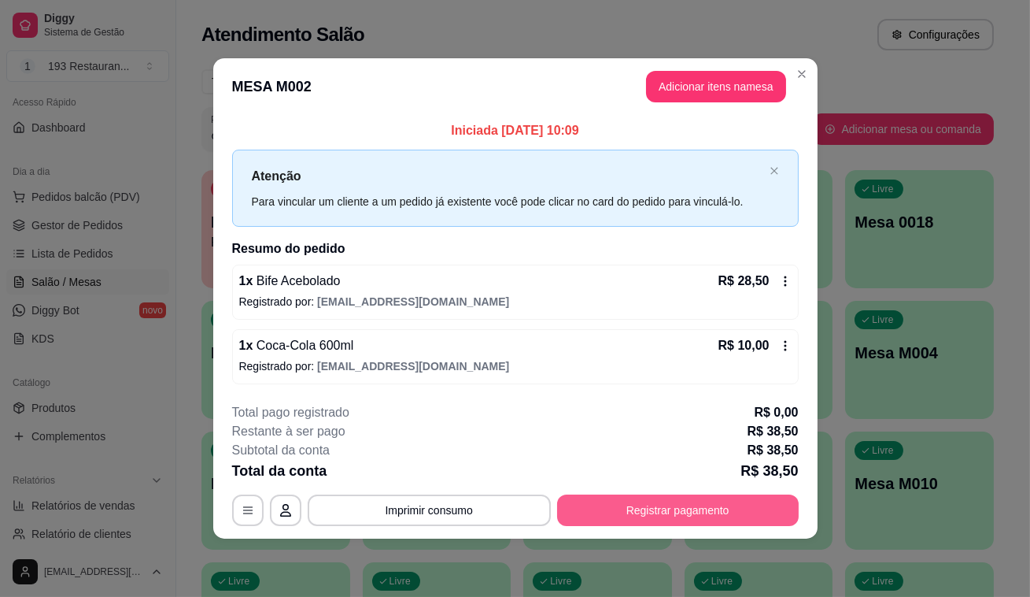
click at [744, 517] on button "Registrar pagamento" at bounding box center [678, 509] width 242 height 31
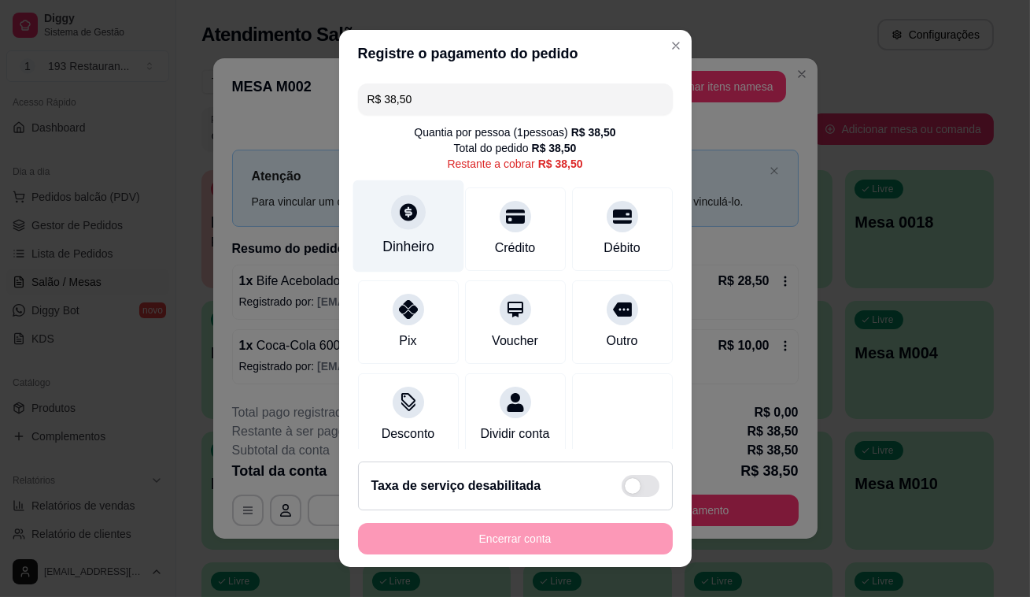
click at [420, 246] on div "Dinheiro" at bounding box center [408, 246] width 52 height 20
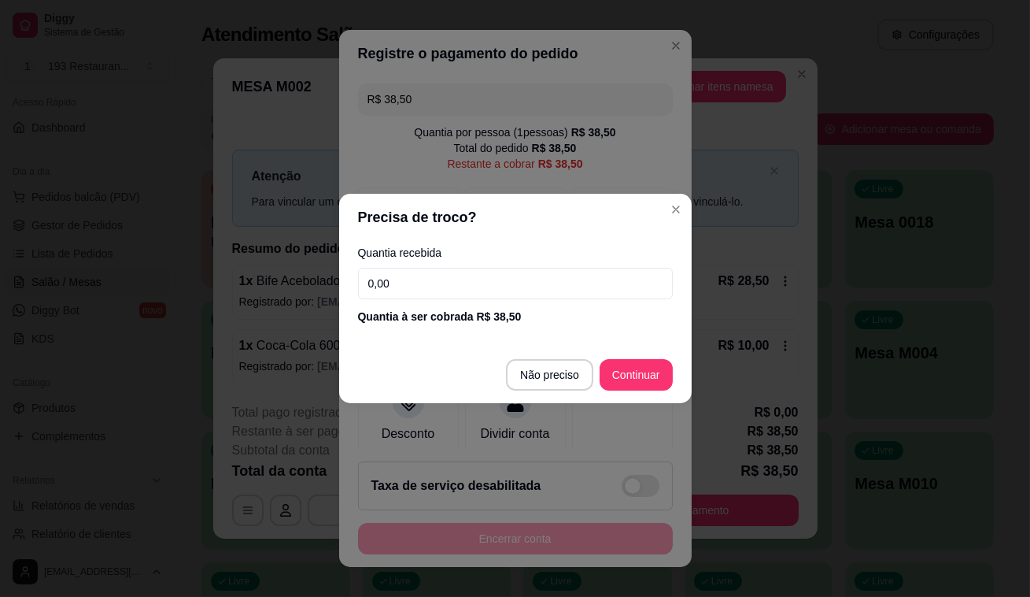
click at [392, 279] on input "0,00" at bounding box center [515, 283] width 315 height 31
type input "38,50"
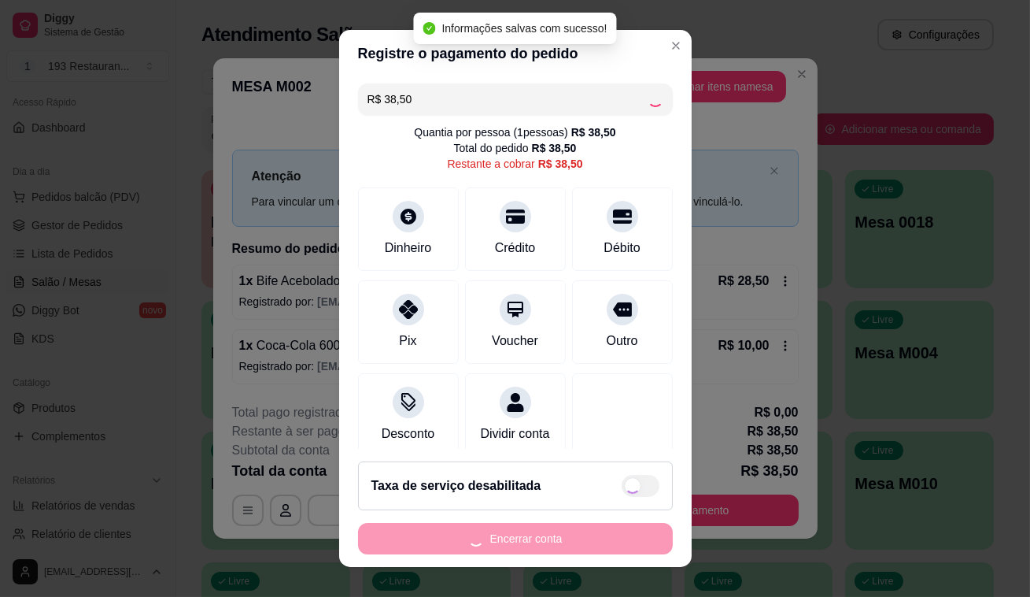
type input "R$ 0,00"
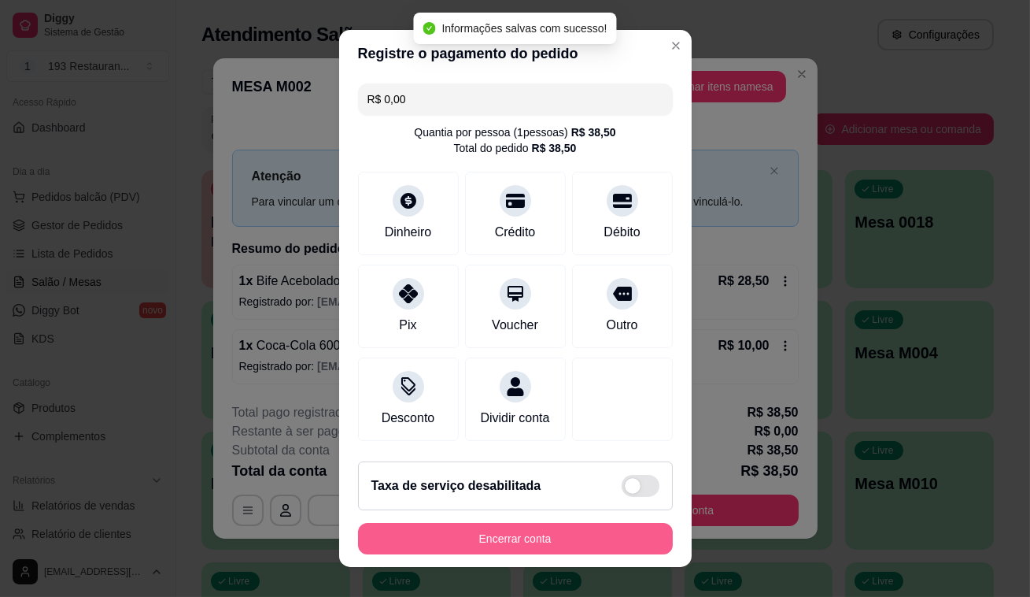
click at [584, 527] on button "Encerrar conta" at bounding box center [515, 538] width 315 height 31
